Goal: Transaction & Acquisition: Purchase product/service

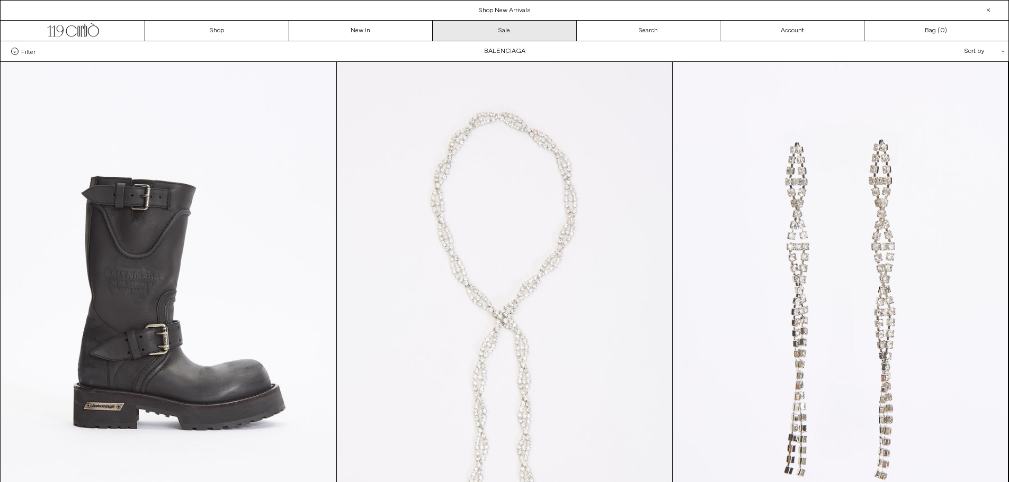
click at [508, 30] on link "Sale" at bounding box center [505, 31] width 144 height 20
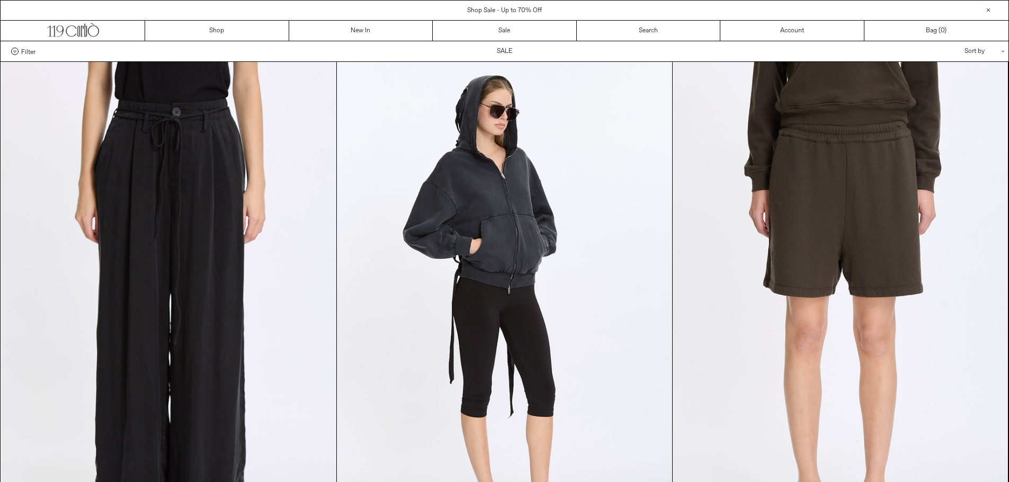
click at [28, 55] on span "Filter" at bounding box center [28, 51] width 14 height 7
click at [0, 0] on select "**********" at bounding box center [0, 0] width 0 height 0
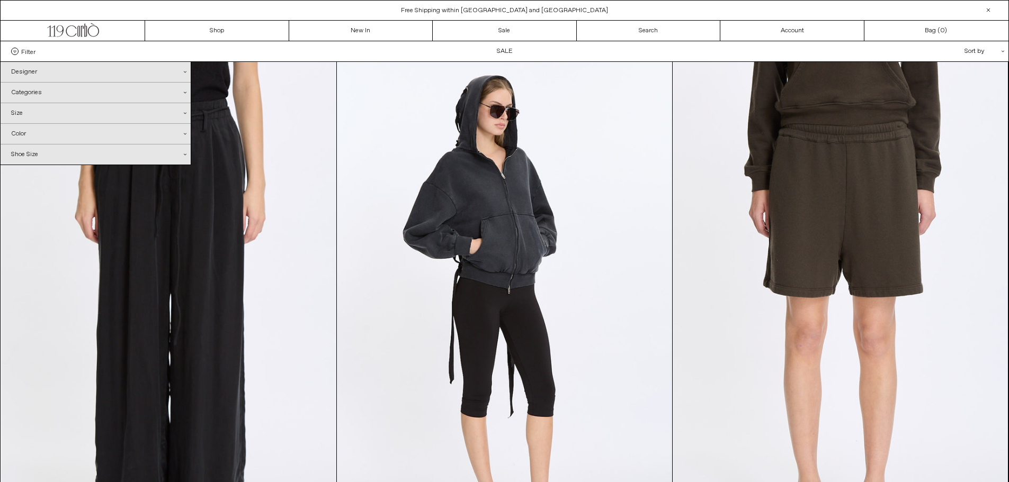
click at [50, 71] on div "Designer .cls-1{fill:#231f20}" at bounding box center [96, 72] width 190 height 20
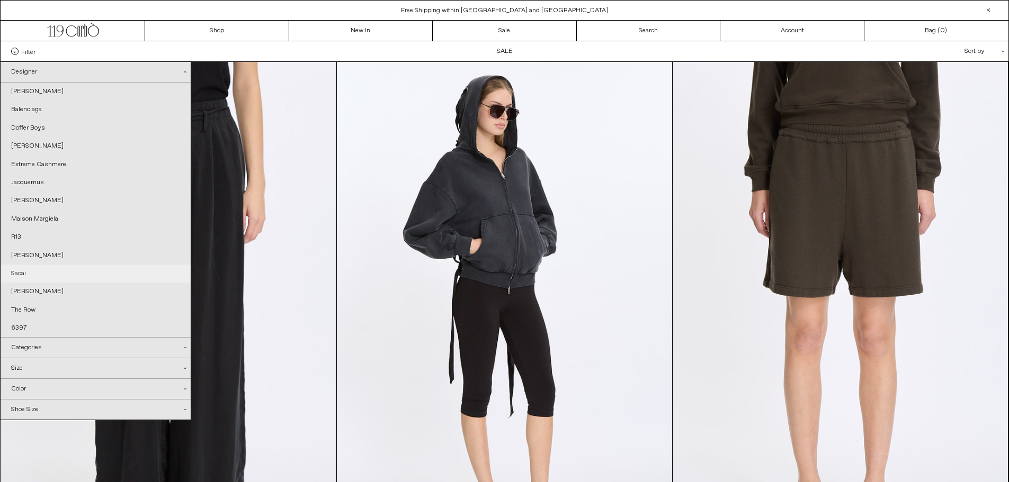
click at [34, 270] on link "Sacai" at bounding box center [96, 274] width 190 height 18
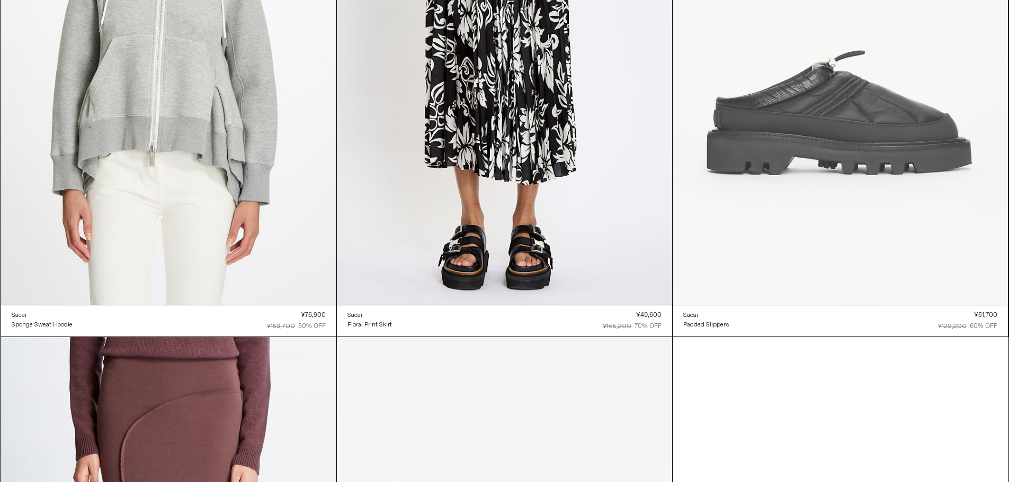
scroll to position [794, 0]
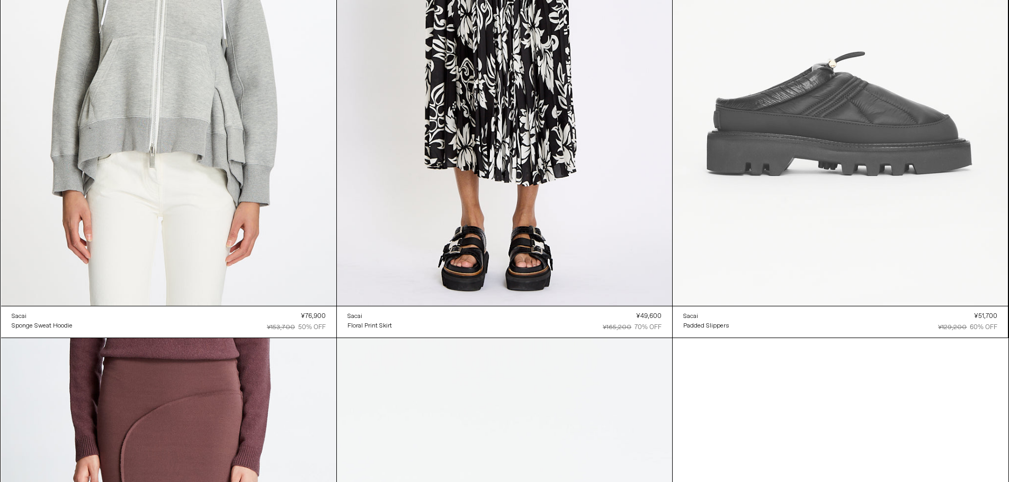
click at [821, 99] on at bounding box center [840, 54] width 335 height 503
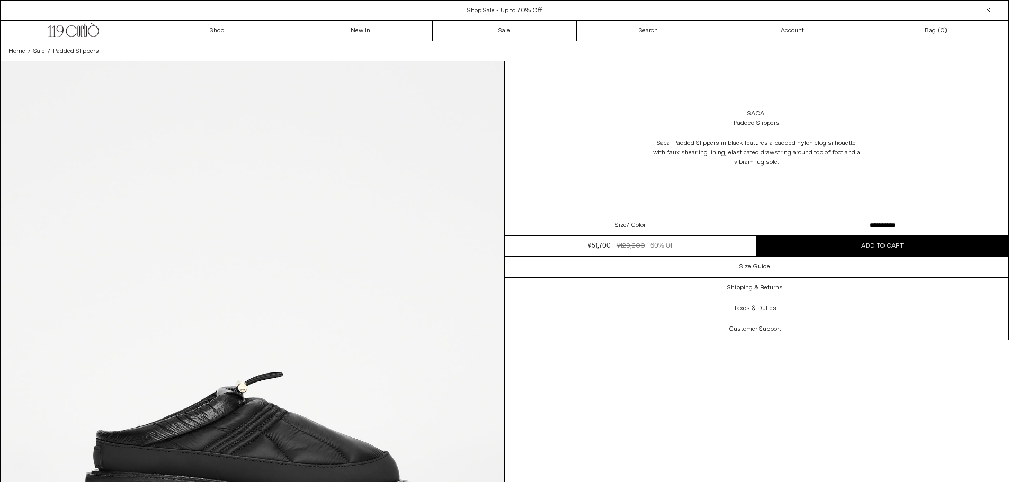
click at [884, 224] on select "**********" at bounding box center [882, 226] width 252 height 21
click at [904, 162] on div "Sacai Padded Slippers in black features a padded nylon clog silhouette with fau…" at bounding box center [757, 152] width 504 height 39
click at [904, 160] on div "Sacai Padded Slippers in black features a padded nylon clog silhouette with fau…" at bounding box center [757, 152] width 504 height 39
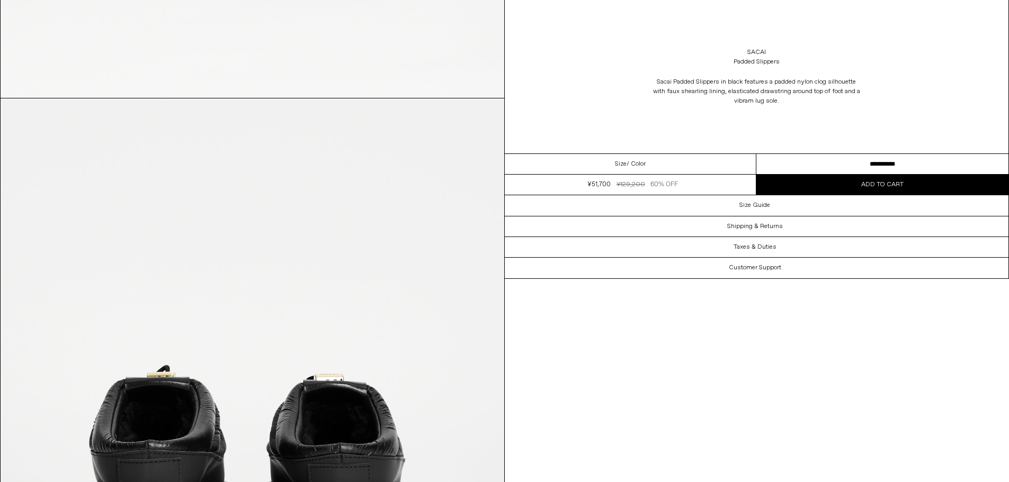
scroll to position [1801, 0]
